Goal: Information Seeking & Learning: Find specific page/section

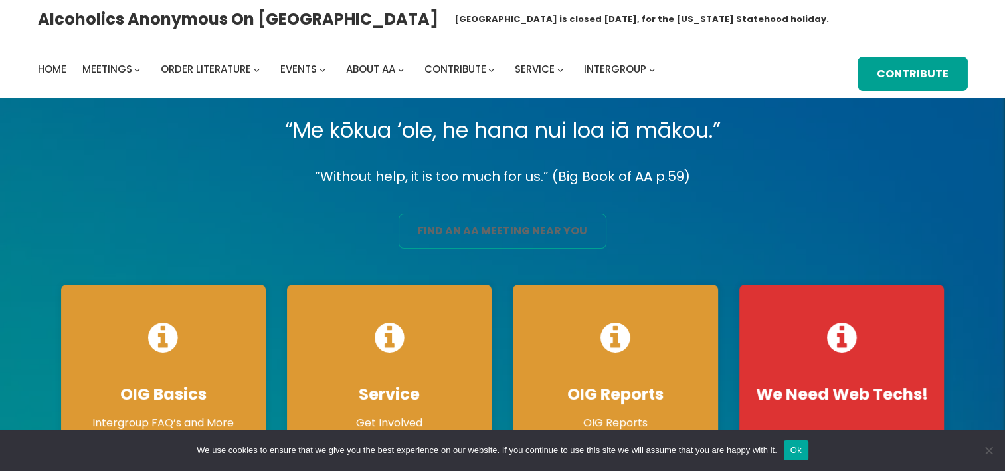
click at [518, 226] on link "find an aa meeting near you" at bounding box center [503, 230] width 208 height 35
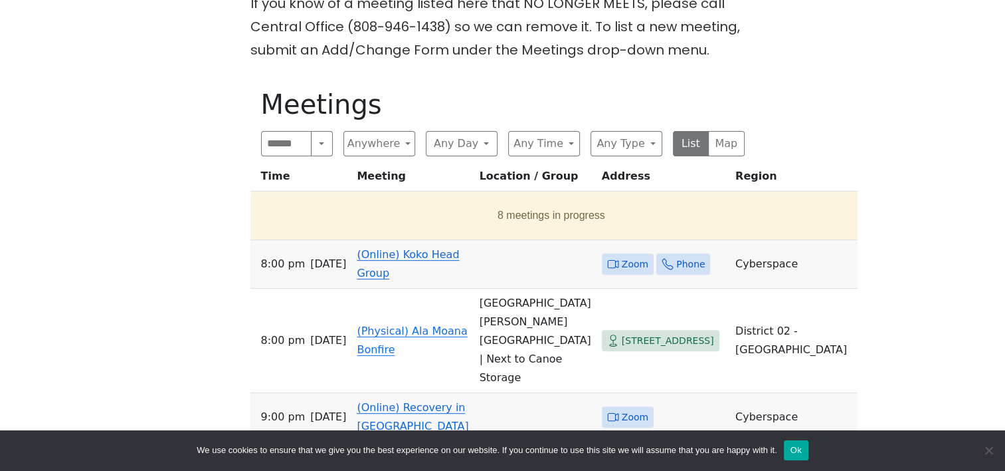
scroll to position [399, 0]
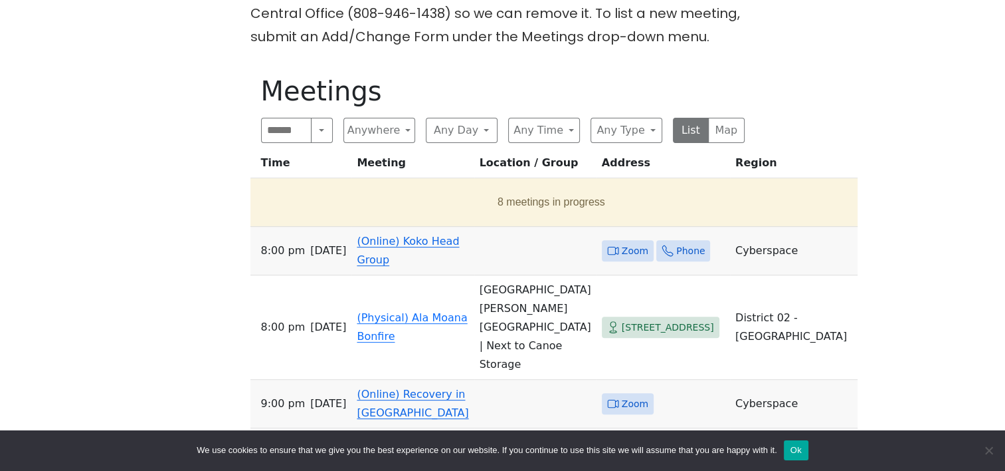
click at [622, 243] on span "Zoom" at bounding box center [635, 251] width 27 height 17
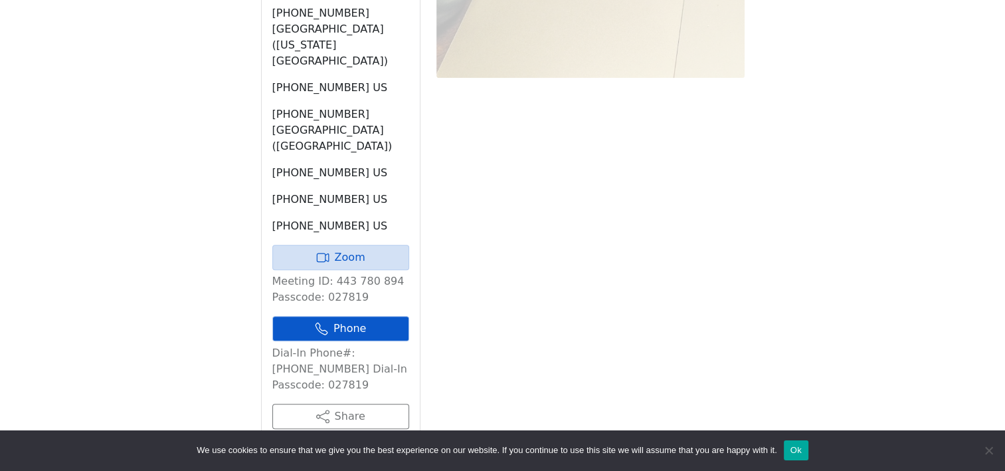
scroll to position [1128, 0]
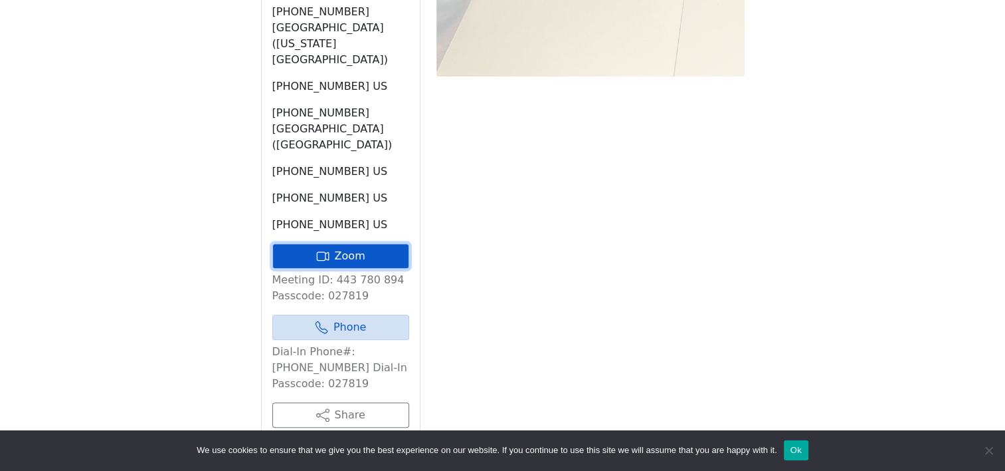
click at [335, 243] on link "Zoom" at bounding box center [340, 255] width 137 height 25
